Goal: Information Seeking & Learning: Find specific page/section

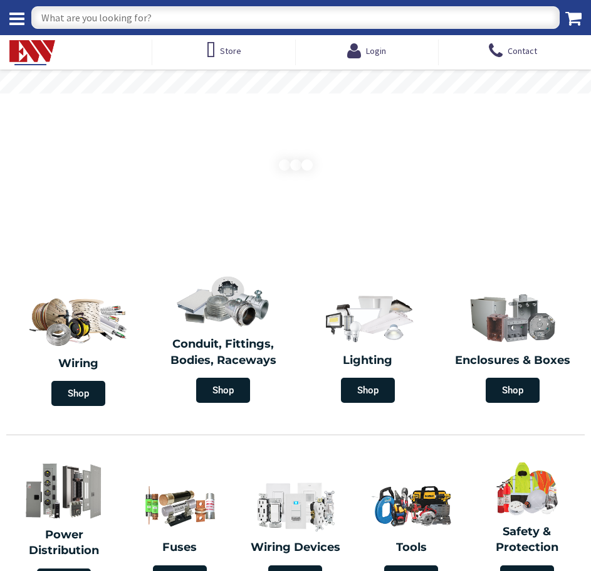
click at [184, 17] on input "text" at bounding box center [295, 17] width 529 height 23
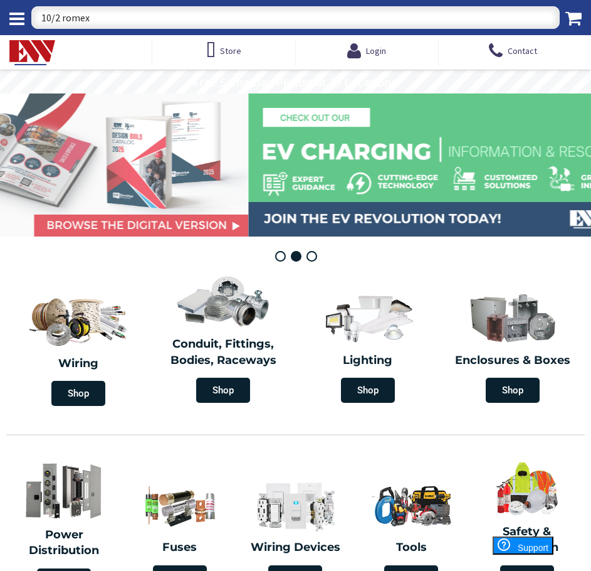
type input "10/2 romex"
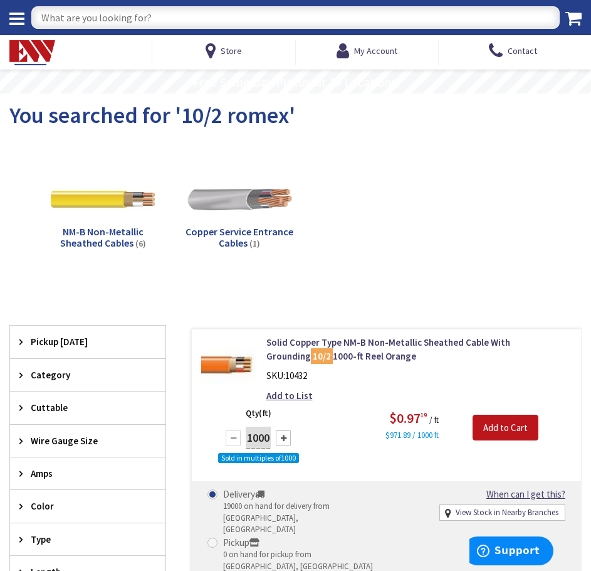
click at [217, 7] on input "text" at bounding box center [295, 17] width 529 height 23
type input "18/6"
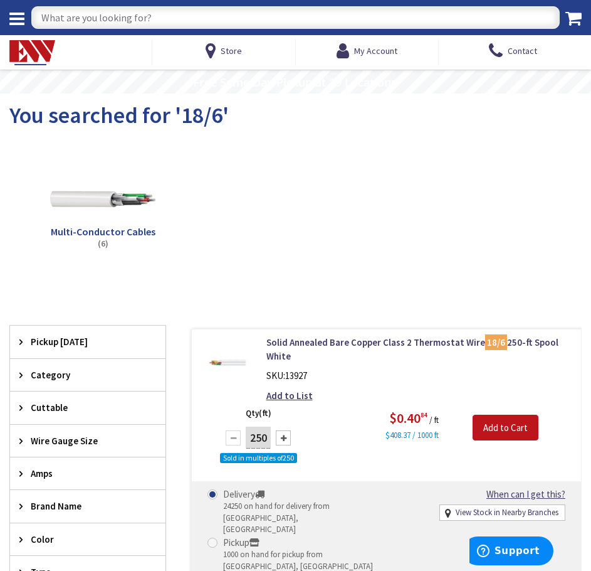
click at [211, 17] on input "text" at bounding box center [295, 17] width 529 height 23
type input "18/3"
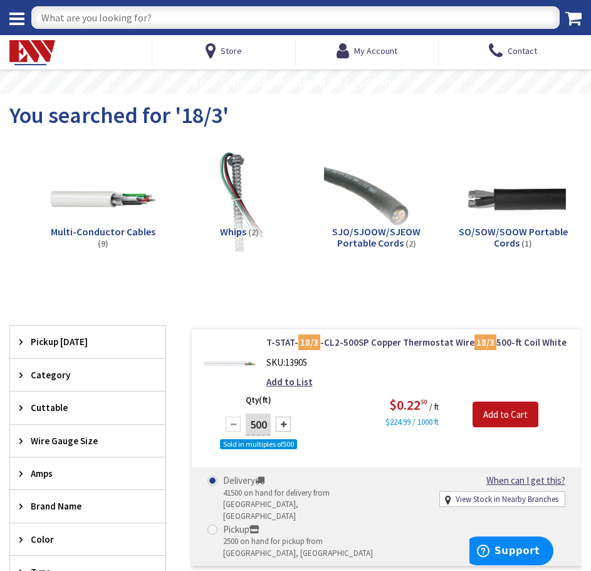
click at [198, 6] on input "text" at bounding box center [295, 17] width 529 height 23
type input "6 inch IC recess can new work"
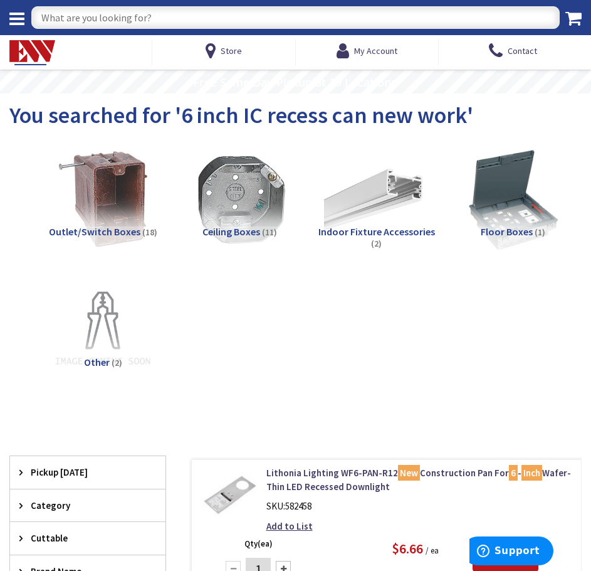
click at [272, 24] on input "text" at bounding box center [295, 17] width 529 height 23
type input "6 inch new construction recess"
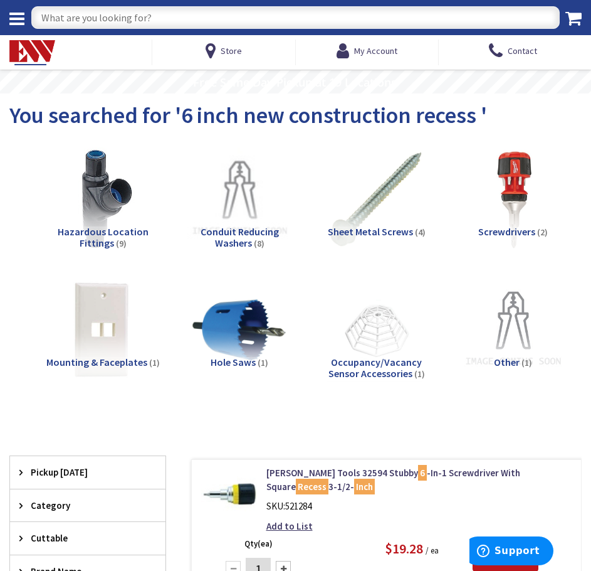
click at [214, 21] on input "text" at bounding box center [295, 17] width 529 height 23
type input "6 inch new construction recess light can"
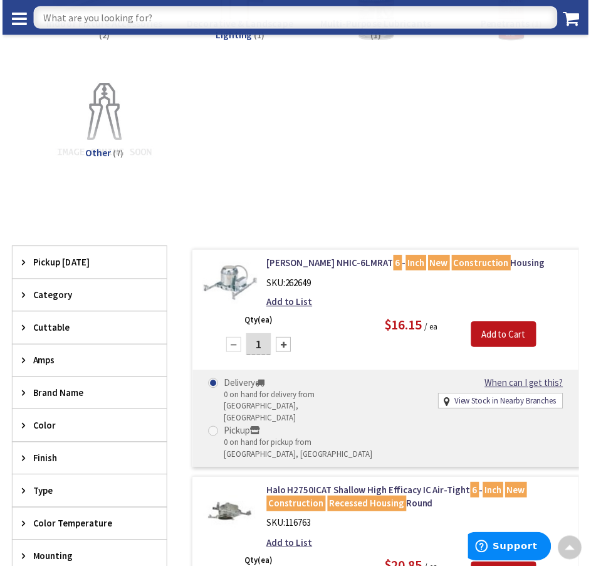
scroll to position [314, 0]
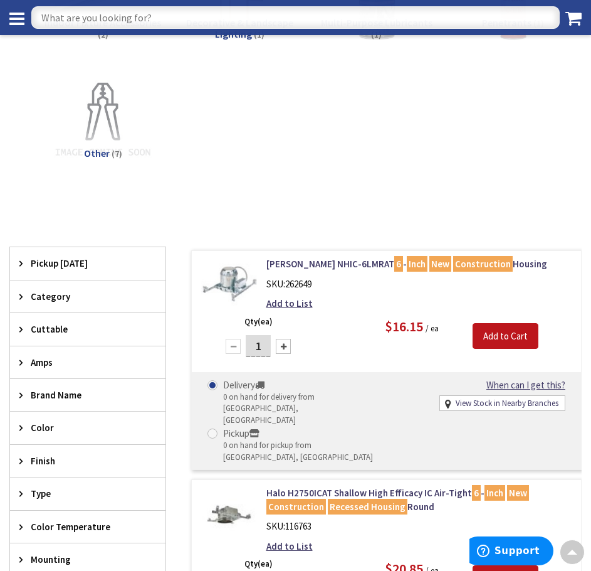
click at [113, 24] on input "text" at bounding box center [295, 17] width 529 height 23
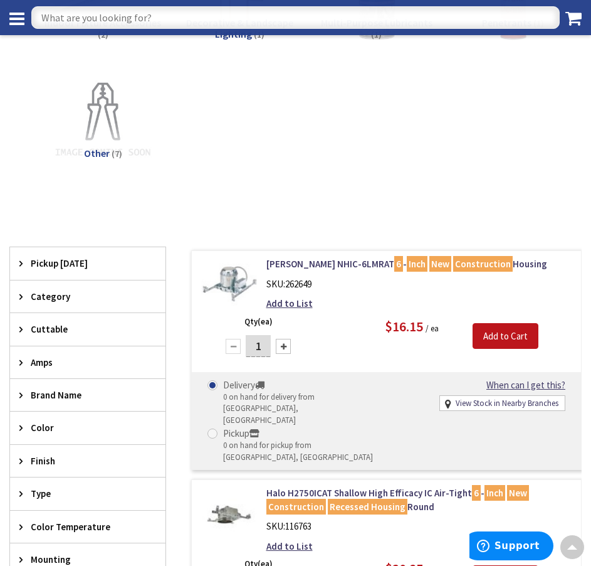
click at [167, 11] on input "text" at bounding box center [295, 17] width 529 height 23
type input "1/2 inch pvc"
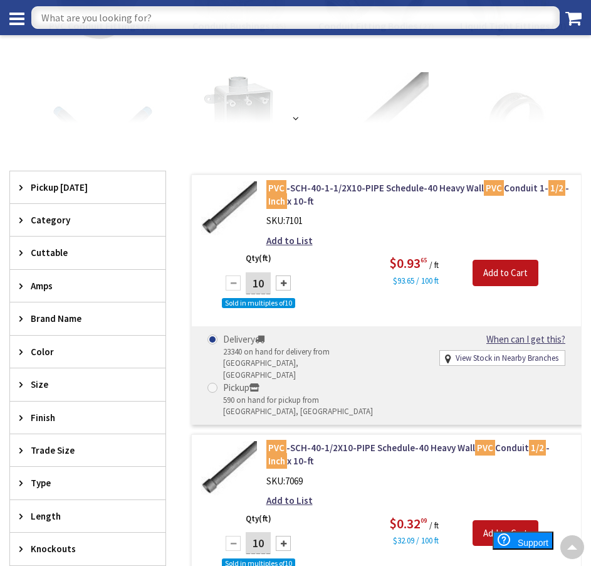
scroll to position [251, 0]
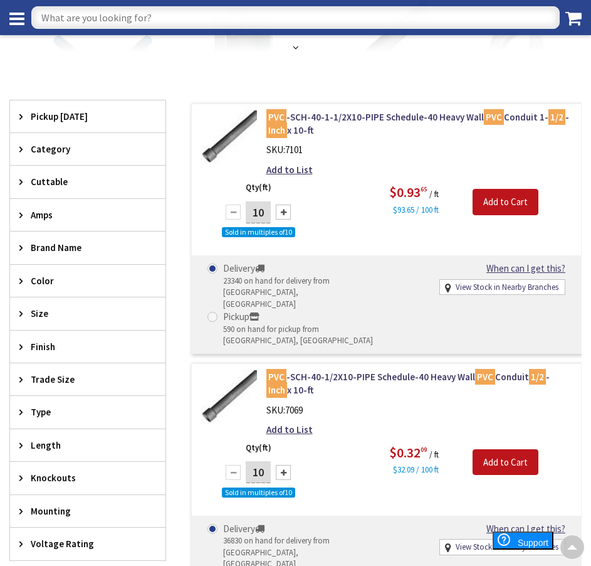
click at [238, 12] on input "text" at bounding box center [295, 17] width 529 height 23
type input "decora single pole"
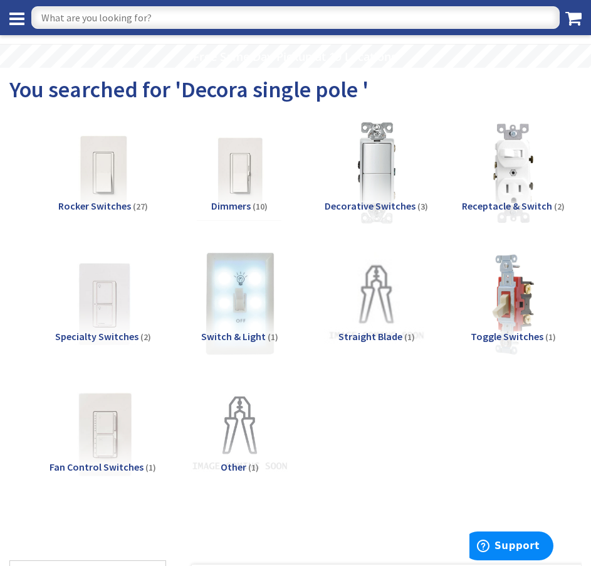
scroll to position [376, 0]
